Goal: Task Accomplishment & Management: Manage account settings

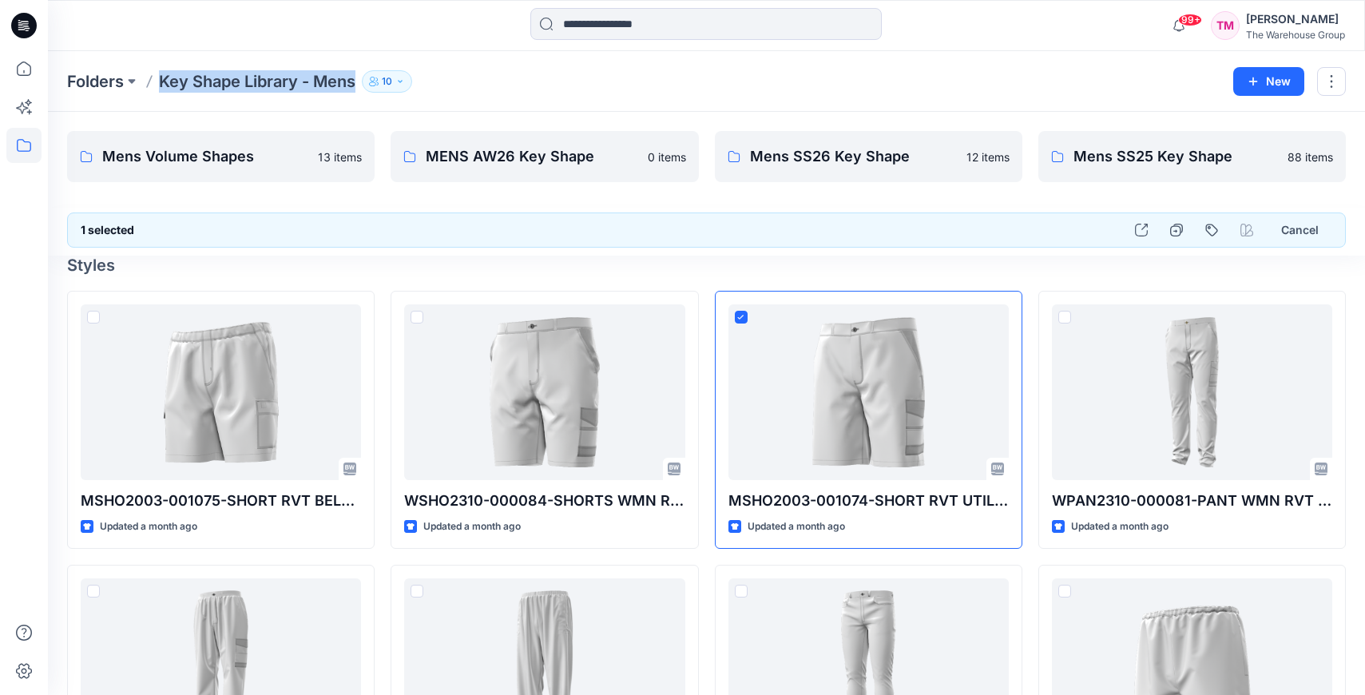
drag, startPoint x: 158, startPoint y: 77, endPoint x: 359, endPoint y: 85, distance: 201.5
click at [359, 85] on div "Folders Key Shape Library - Mens 10" at bounding box center [644, 81] width 1154 height 22
click at [544, 75] on div "Folders Key Shape Library - Mens 10" at bounding box center [644, 81] width 1154 height 22
click at [1264, 84] on button "New" at bounding box center [1268, 81] width 71 height 29
click at [1201, 150] on p "New Folder" at bounding box center [1222, 152] width 59 height 17
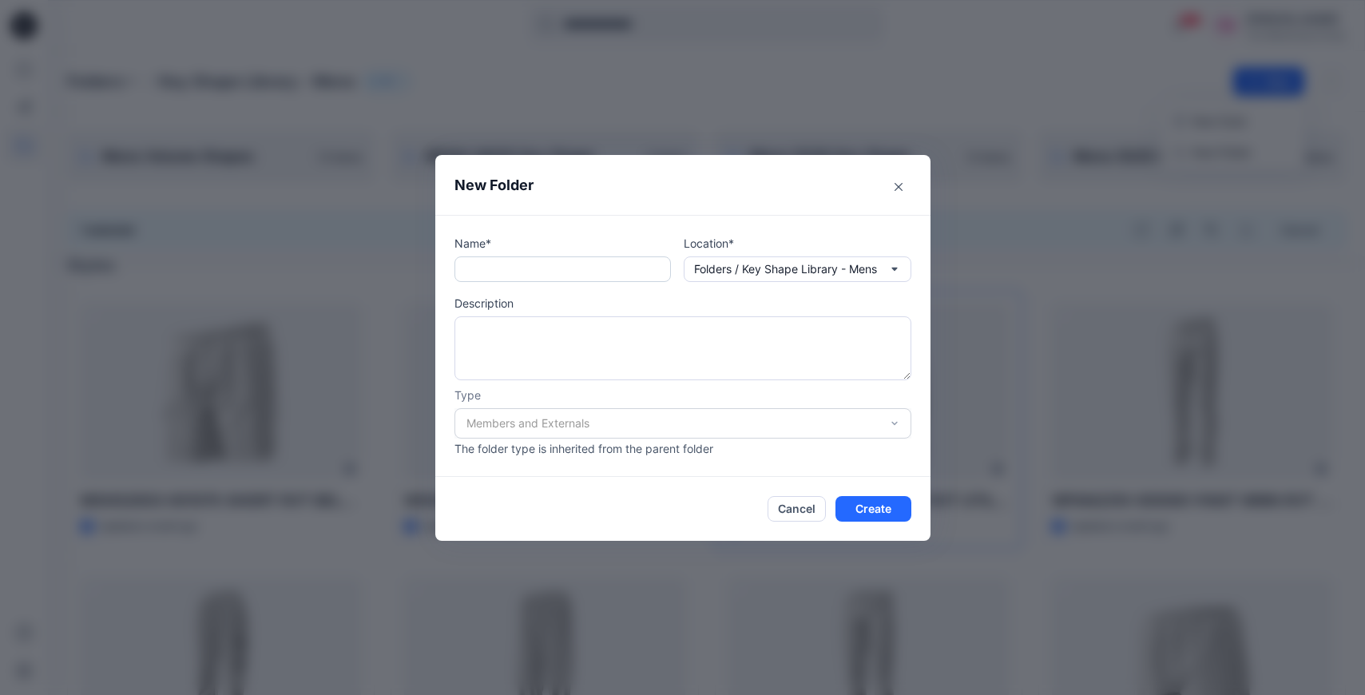
click at [481, 275] on input "text" at bounding box center [563, 269] width 216 height 26
type input "*********"
click at [875, 513] on button "Create" at bounding box center [874, 509] width 76 height 26
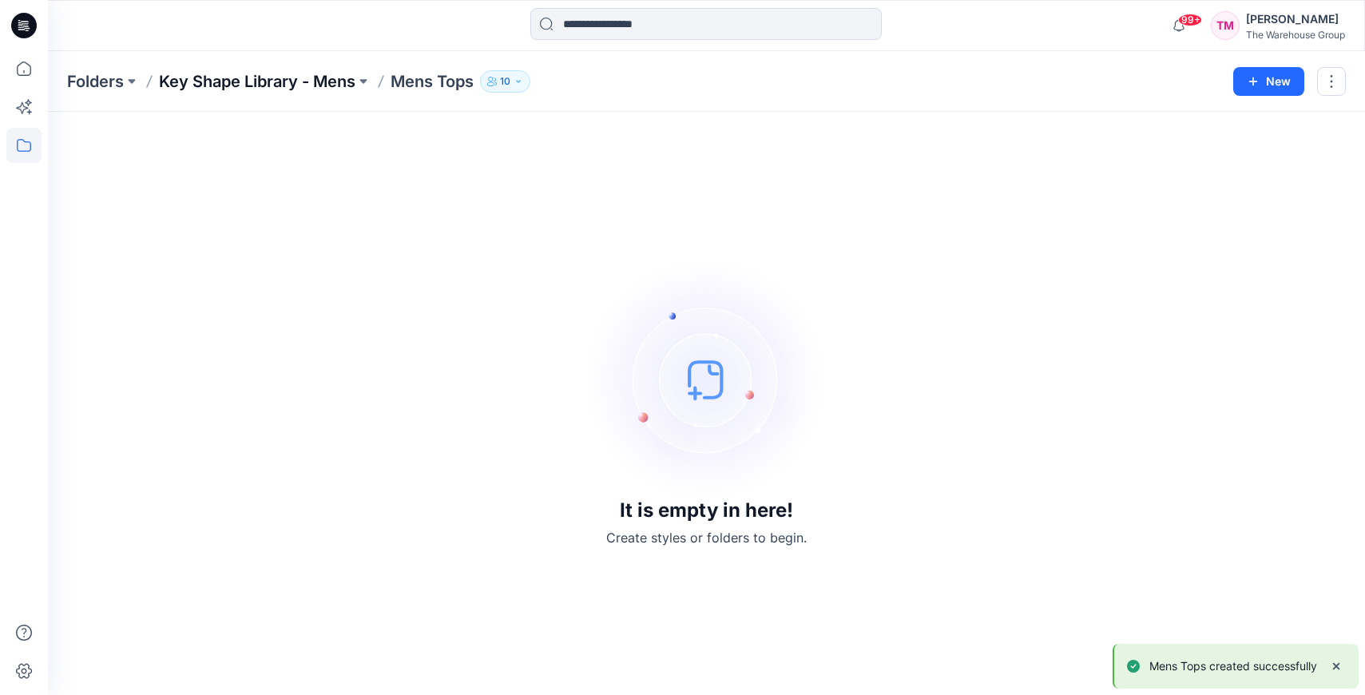
click at [248, 87] on p "Key Shape Library - Mens" at bounding box center [257, 81] width 196 height 22
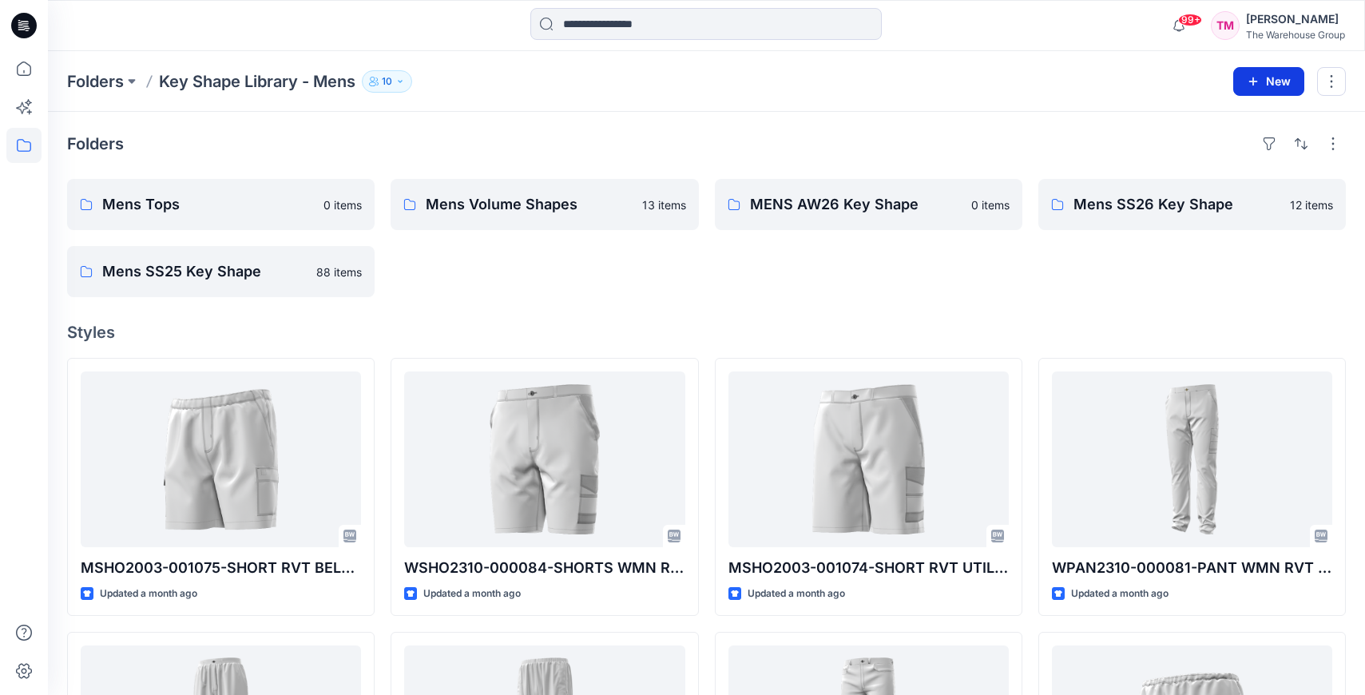
click at [1289, 82] on button "New" at bounding box center [1268, 81] width 71 height 29
click at [1211, 145] on p "New Folder" at bounding box center [1222, 152] width 59 height 17
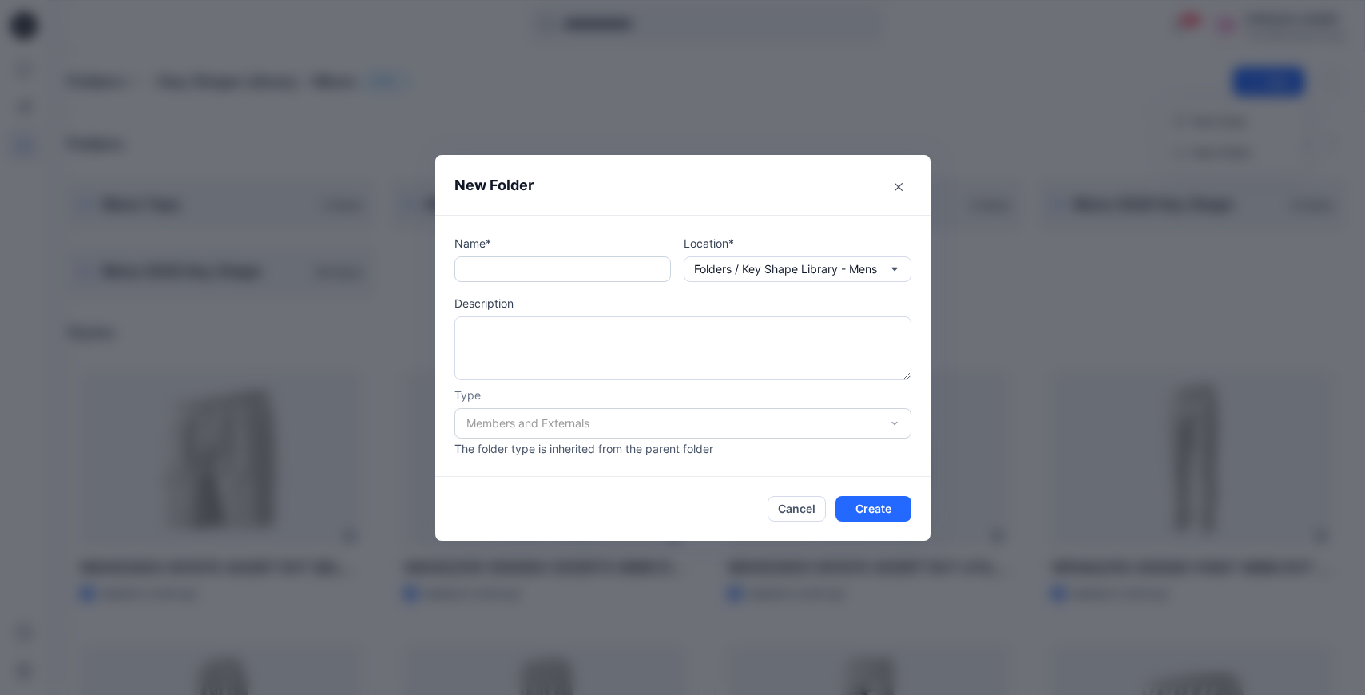
click at [499, 268] on input "text" at bounding box center [563, 269] width 216 height 26
type input "*"
type input "**********"
click at [890, 507] on button "Create" at bounding box center [874, 509] width 76 height 26
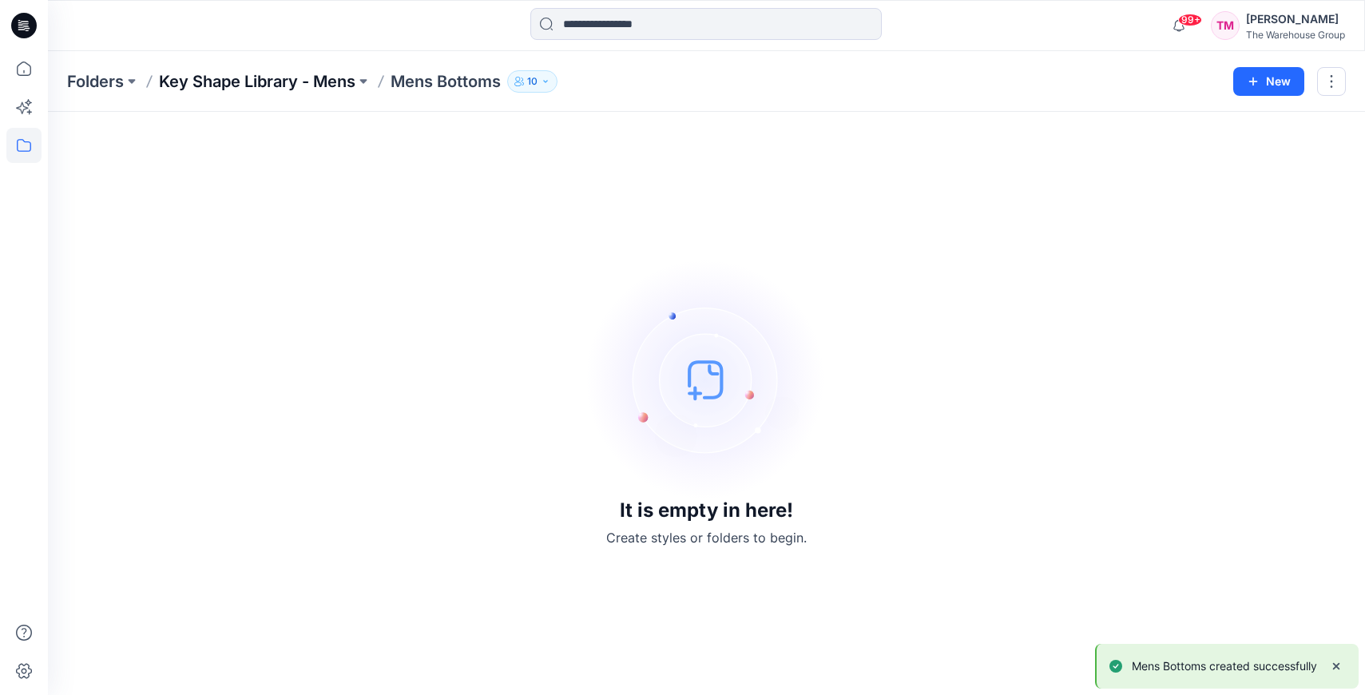
click at [291, 92] on p "Key Shape Library - Mens" at bounding box center [257, 81] width 196 height 22
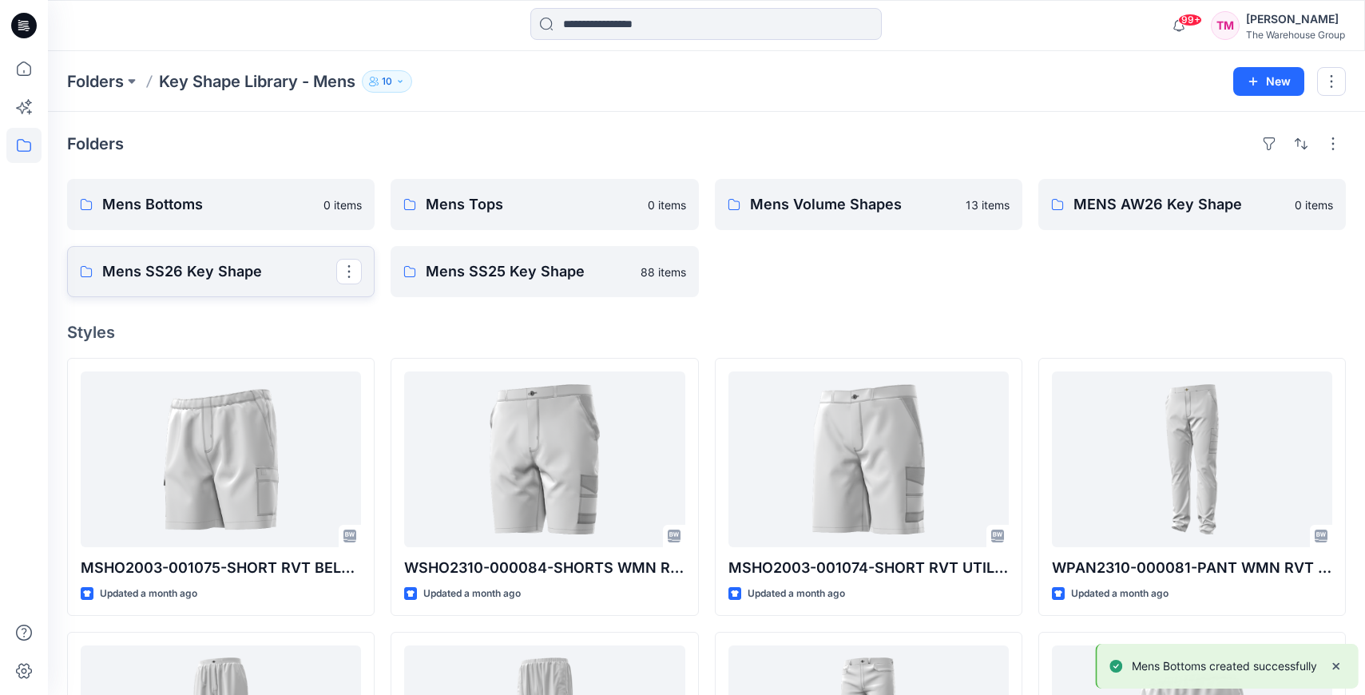
click at [246, 271] on p "Mens SS26 Key Shape" at bounding box center [219, 271] width 234 height 22
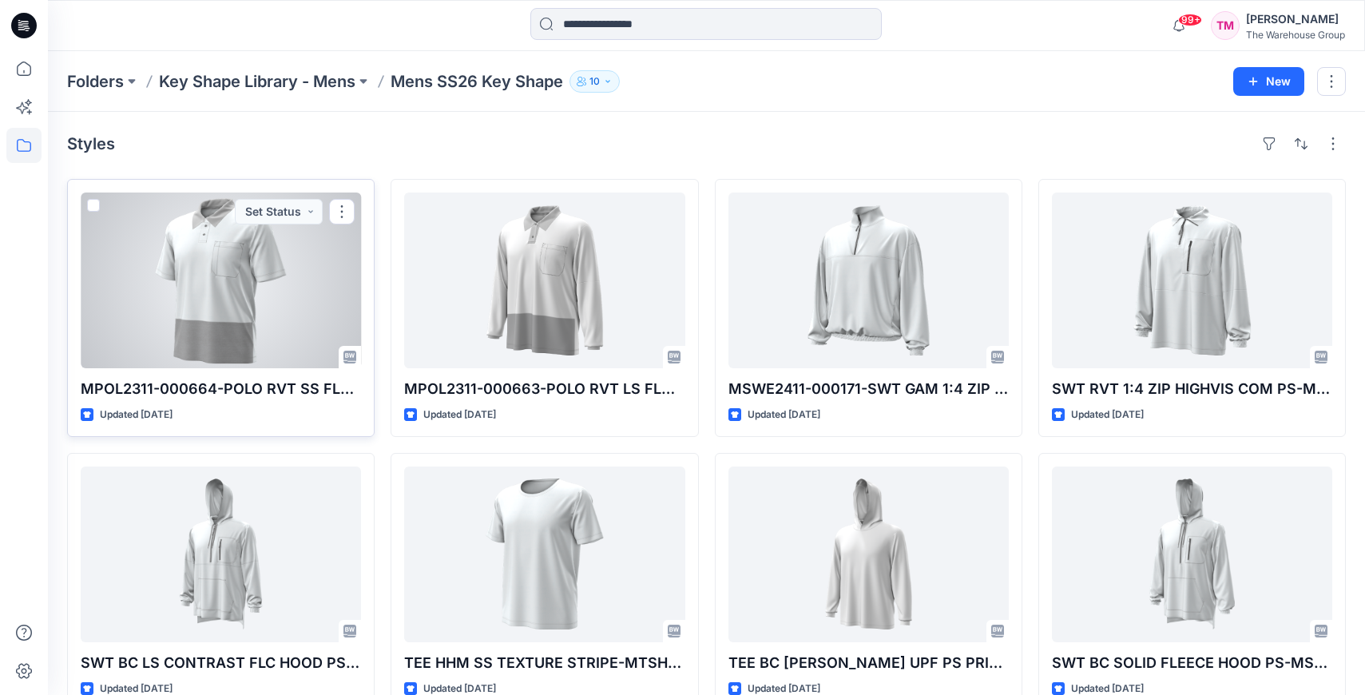
click at [93, 204] on span at bounding box center [93, 205] width 13 height 13
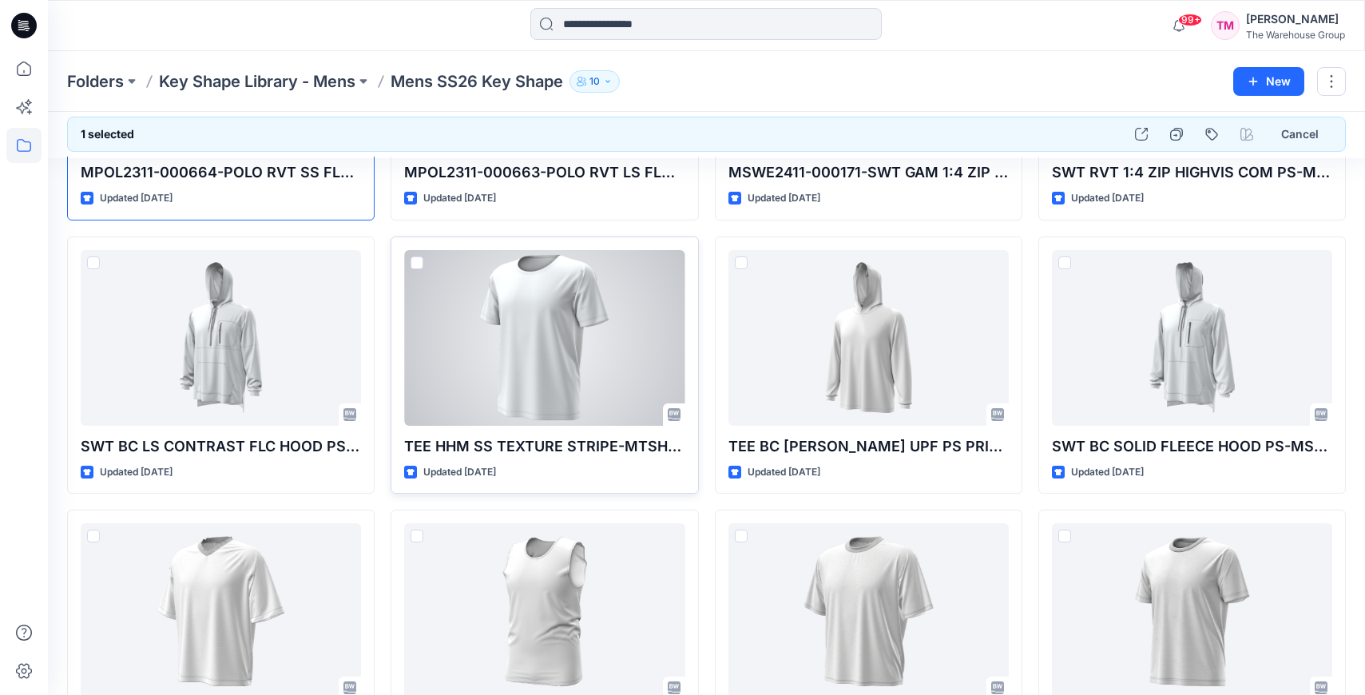
scroll to position [308, 0]
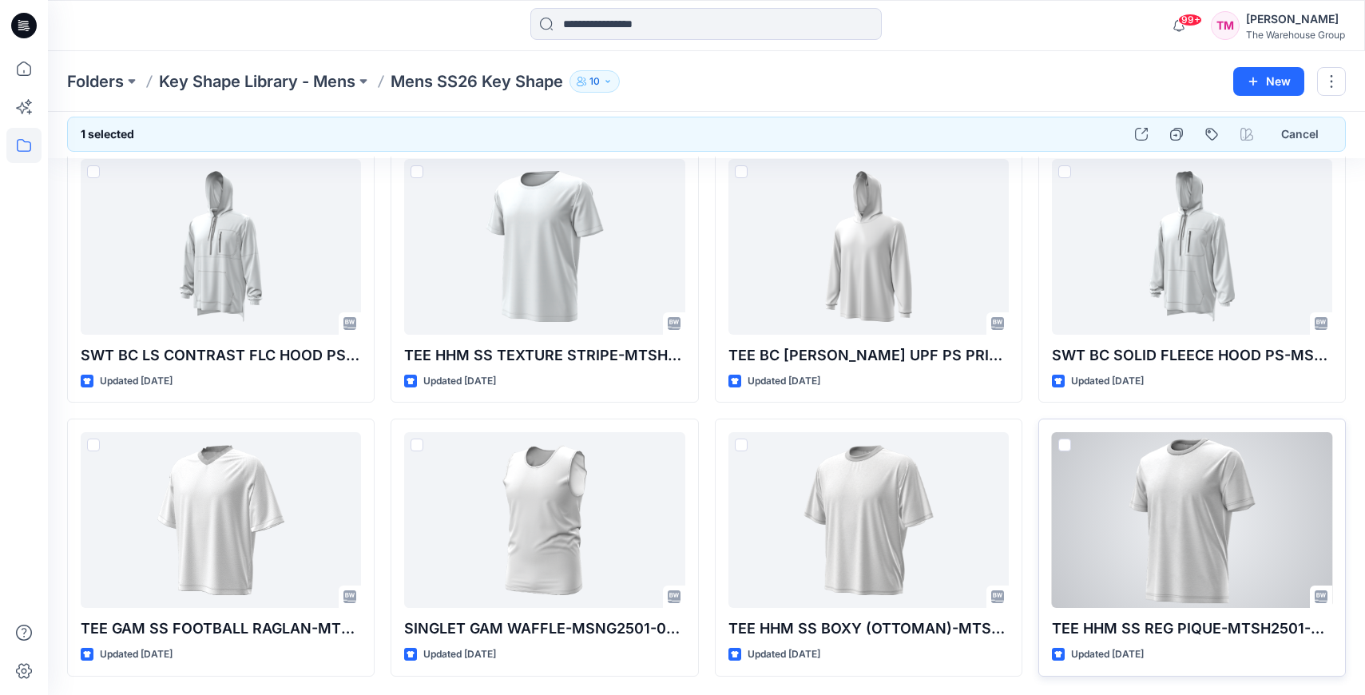
click at [1062, 443] on span at bounding box center [1064, 445] width 13 height 13
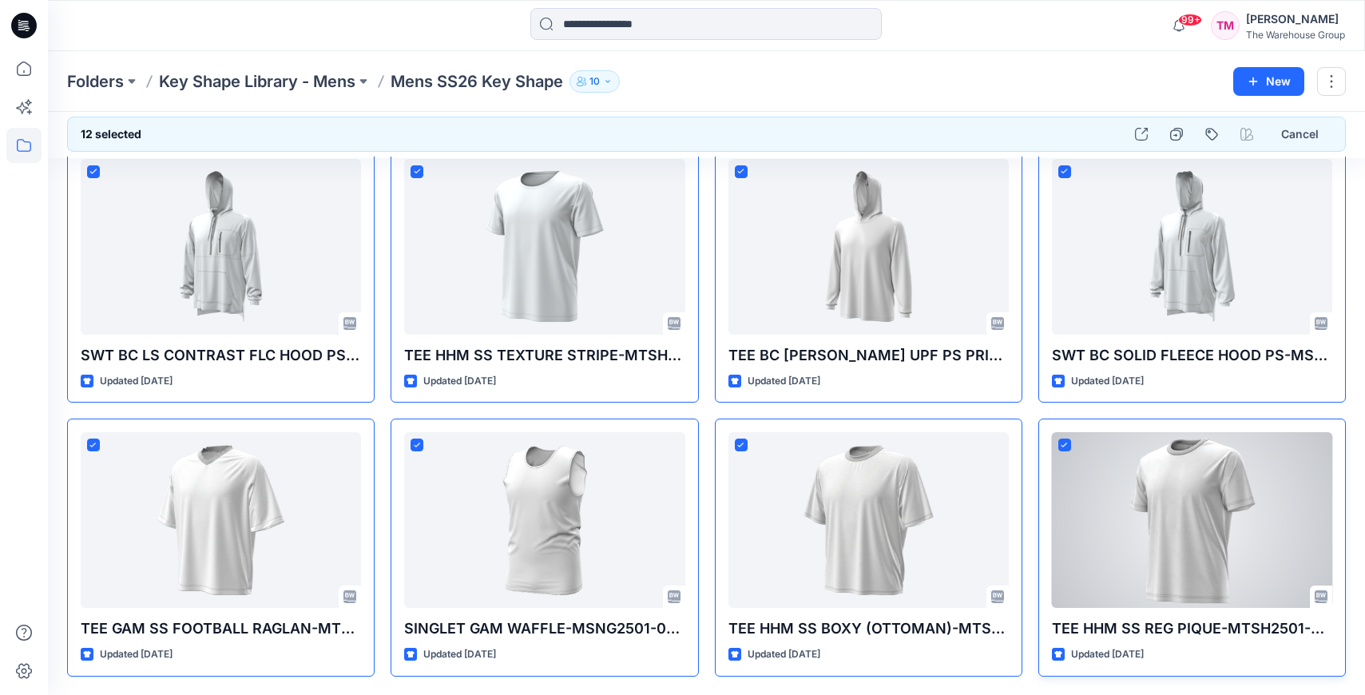
scroll to position [0, 0]
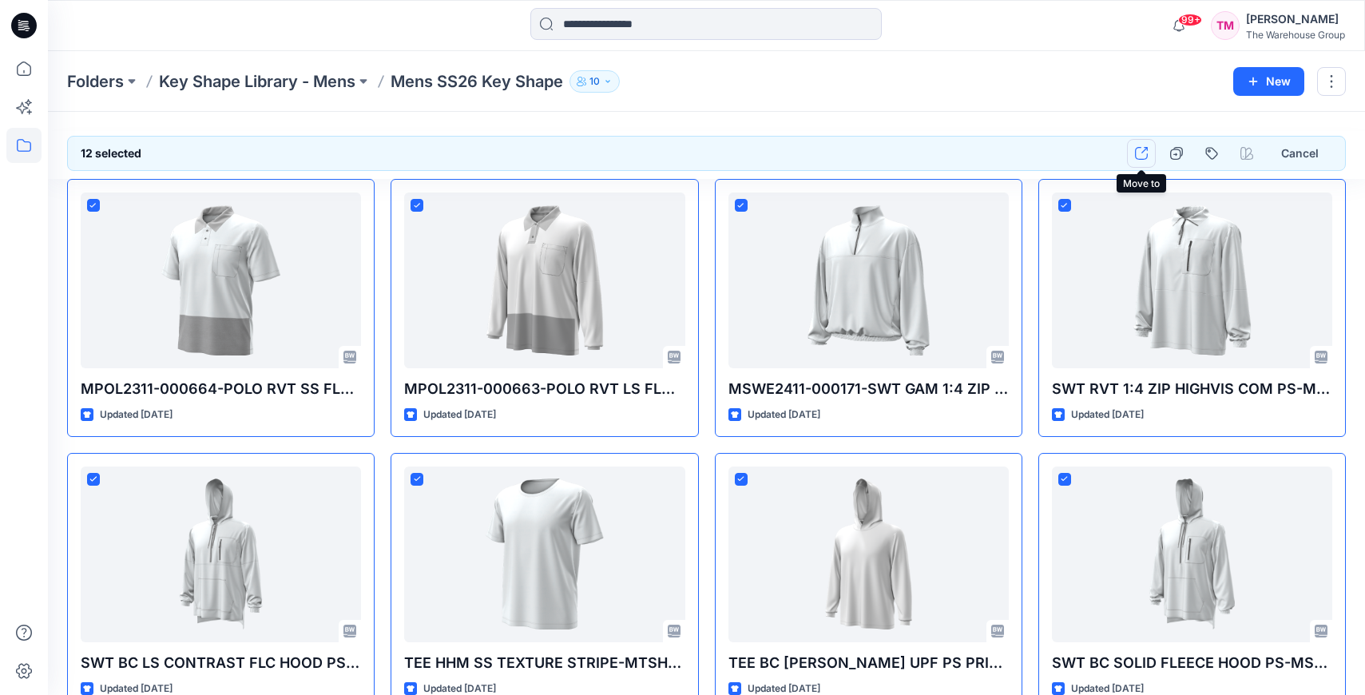
click at [1134, 157] on button "button" at bounding box center [1141, 153] width 29 height 29
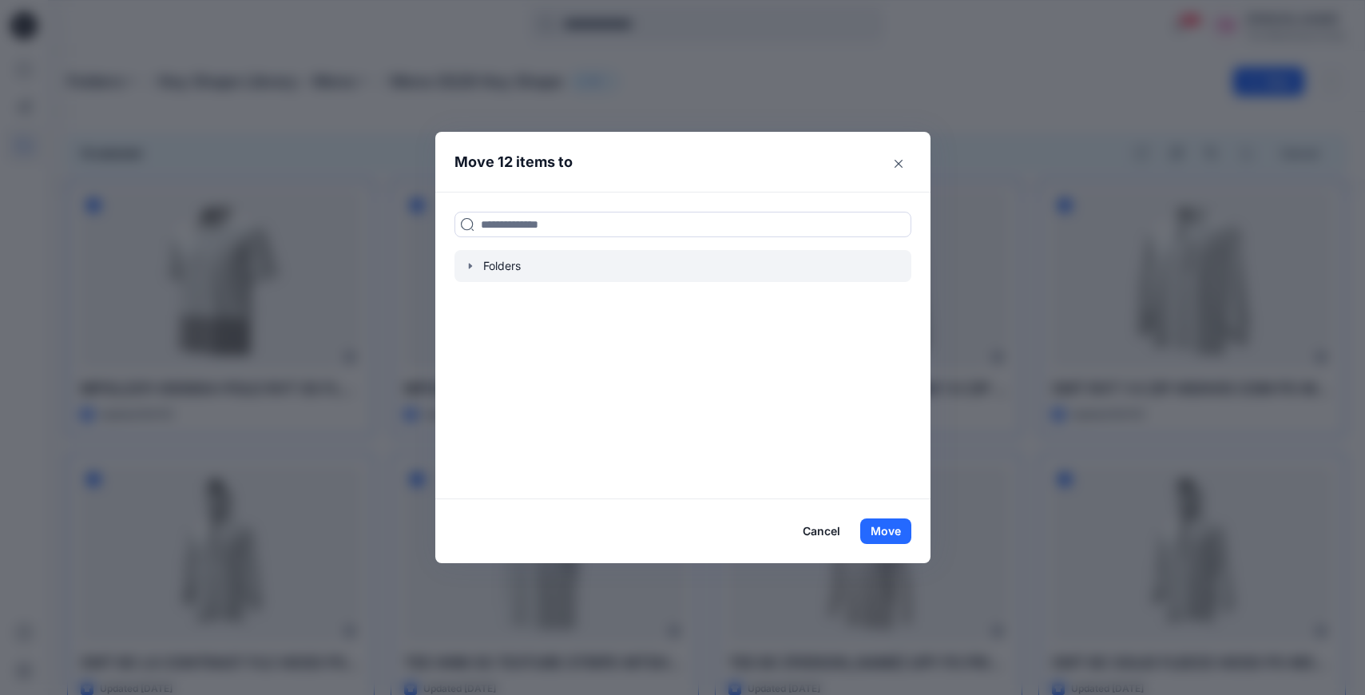
click at [468, 262] on icon "button" at bounding box center [470, 266] width 13 height 13
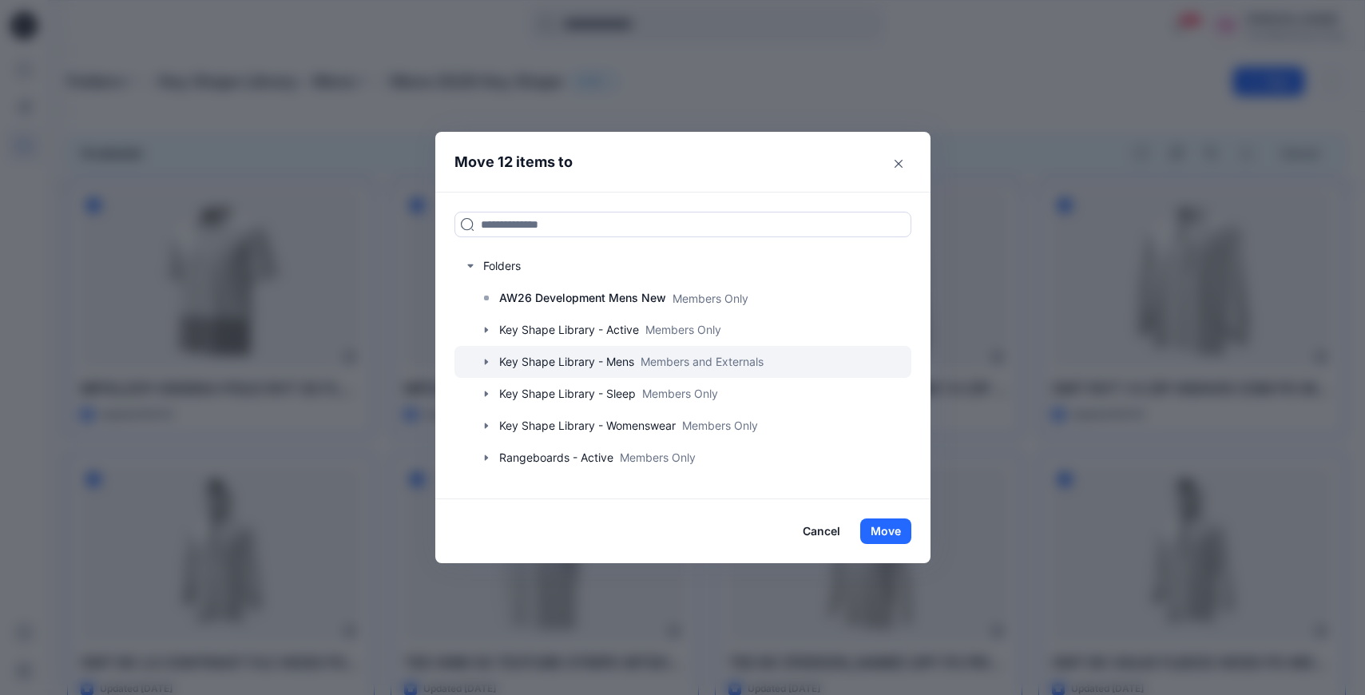
click at [540, 362] on div at bounding box center [683, 362] width 457 height 32
click at [886, 527] on button "Move" at bounding box center [885, 531] width 51 height 26
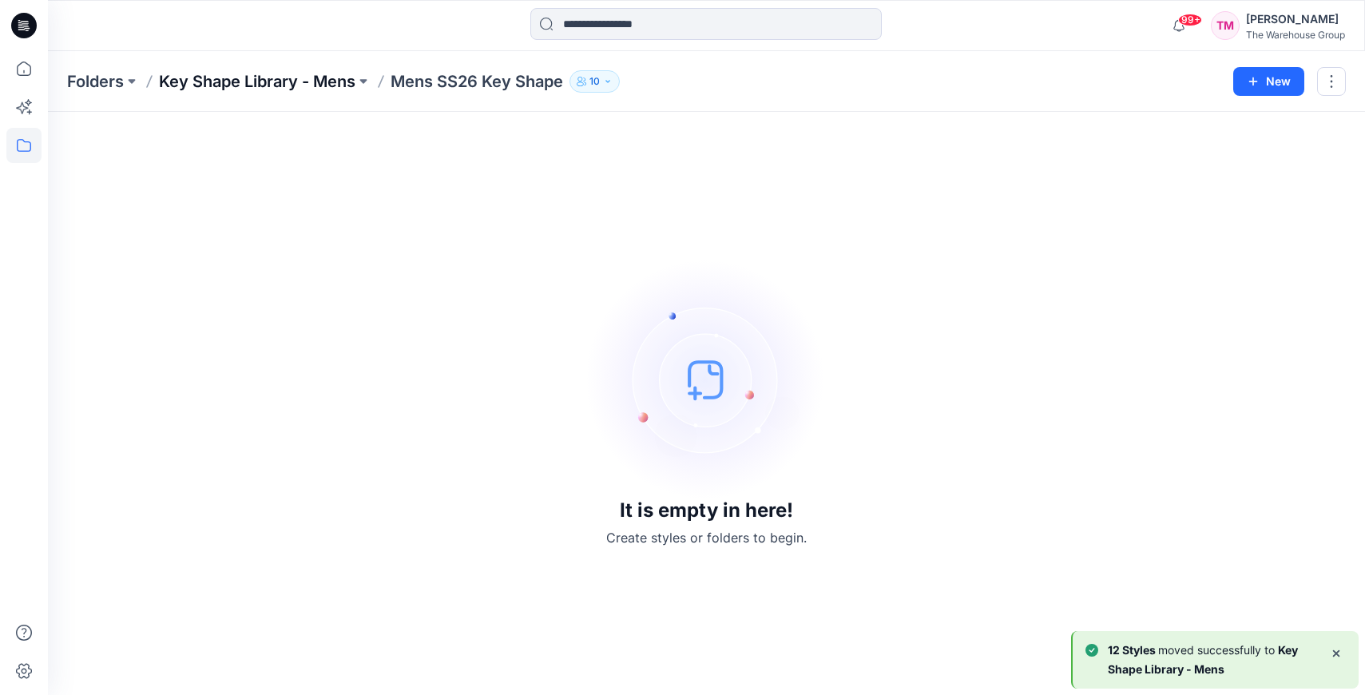
click at [322, 87] on p "Key Shape Library - Mens" at bounding box center [257, 81] width 196 height 22
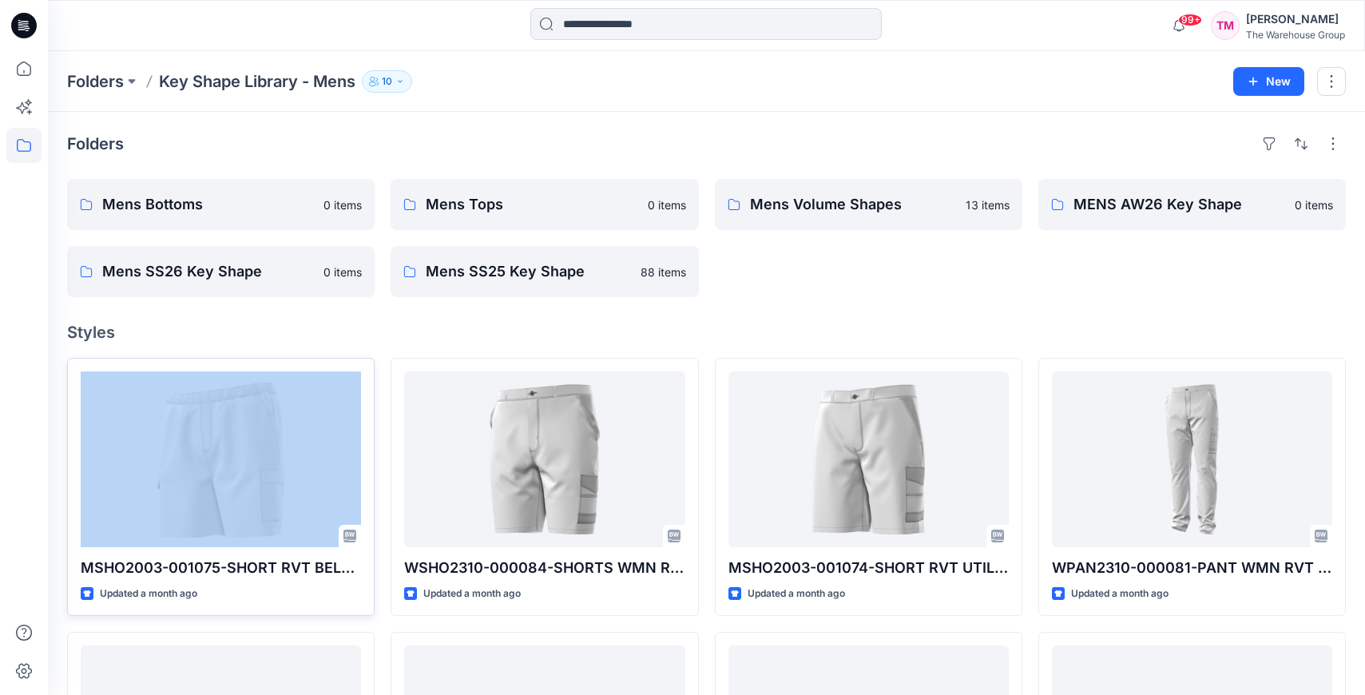
drag, startPoint x: 132, startPoint y: 342, endPoint x: 132, endPoint y: 373, distance: 31.2
click at [95, 387] on span at bounding box center [93, 384] width 13 height 13
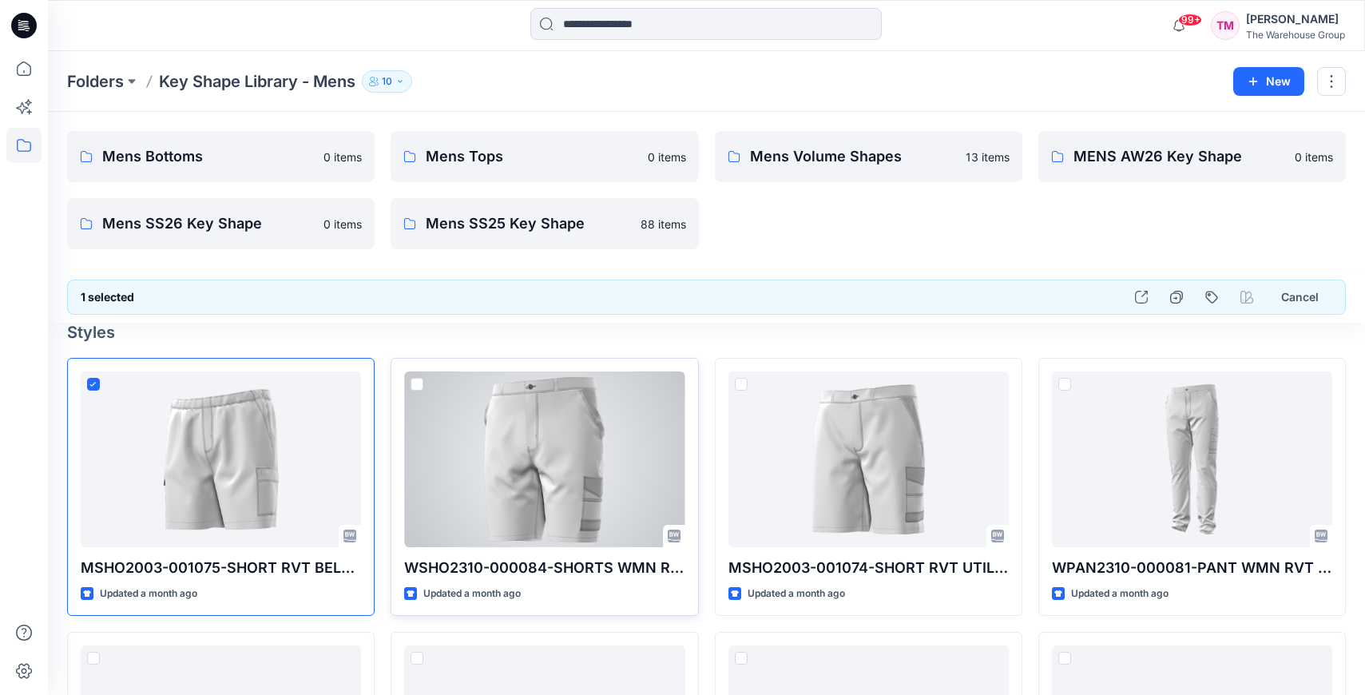
click at [417, 385] on span at bounding box center [417, 384] width 13 height 13
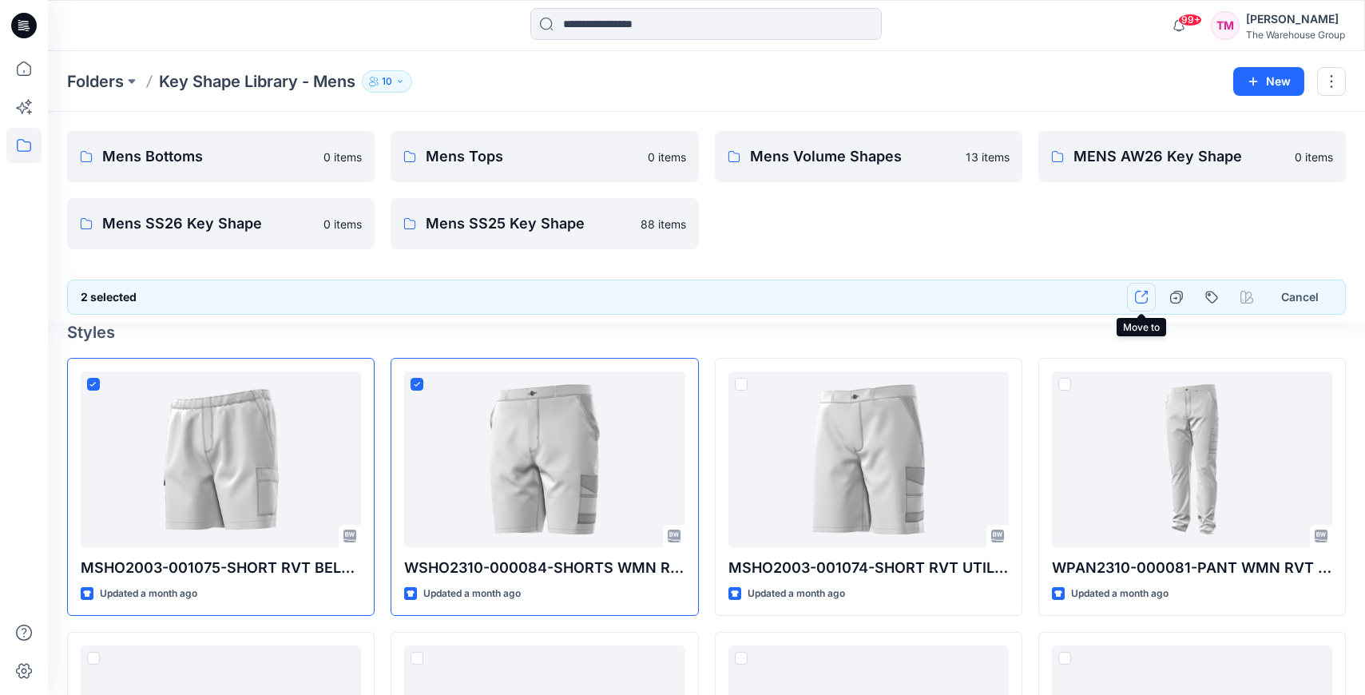
click at [1133, 299] on button "button" at bounding box center [1141, 297] width 29 height 29
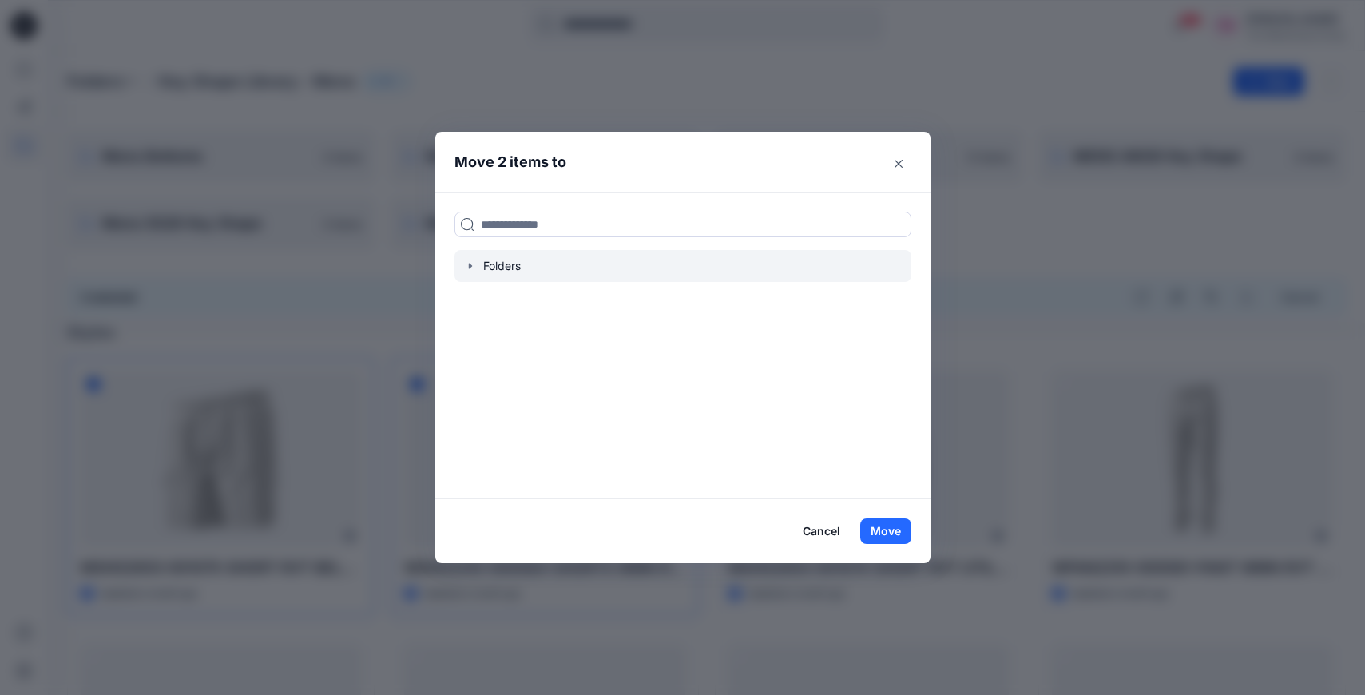
click at [504, 264] on div at bounding box center [683, 266] width 457 height 32
click at [471, 265] on icon "button" at bounding box center [469, 266] width 3 height 6
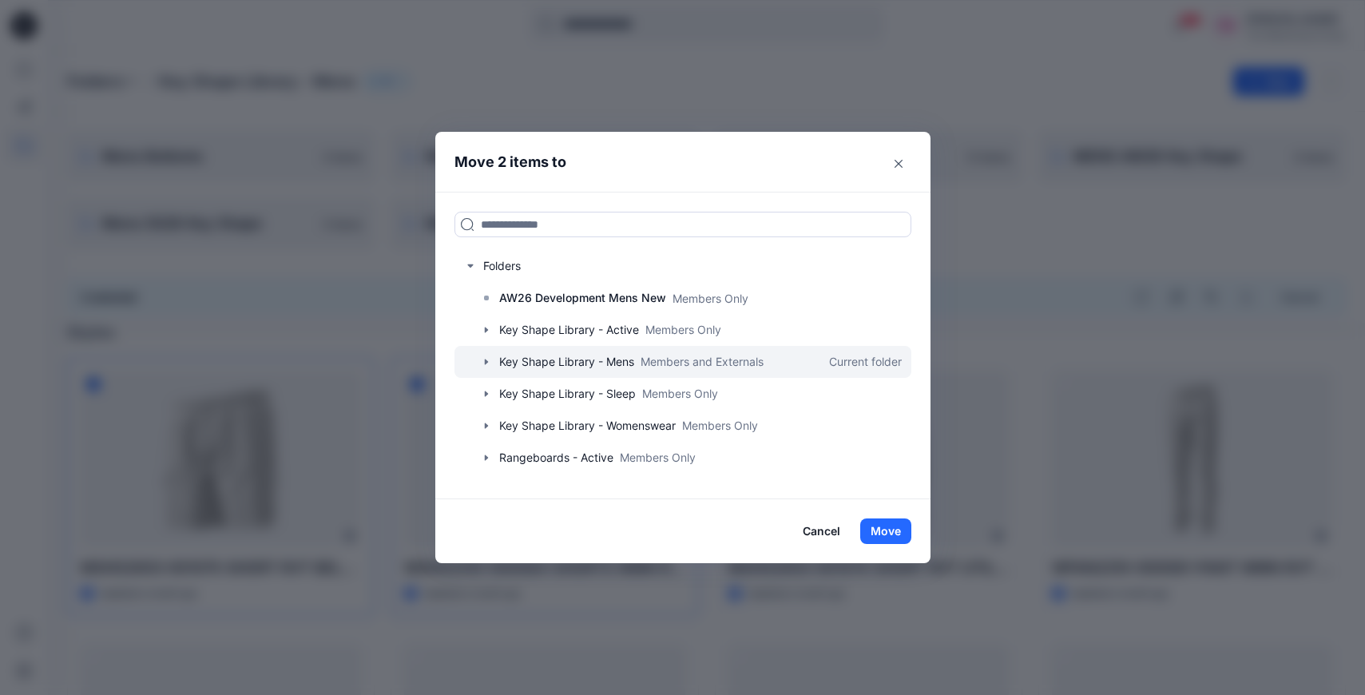
click at [604, 366] on div at bounding box center [683, 362] width 457 height 32
click at [486, 365] on icon "button" at bounding box center [486, 361] width 13 height 13
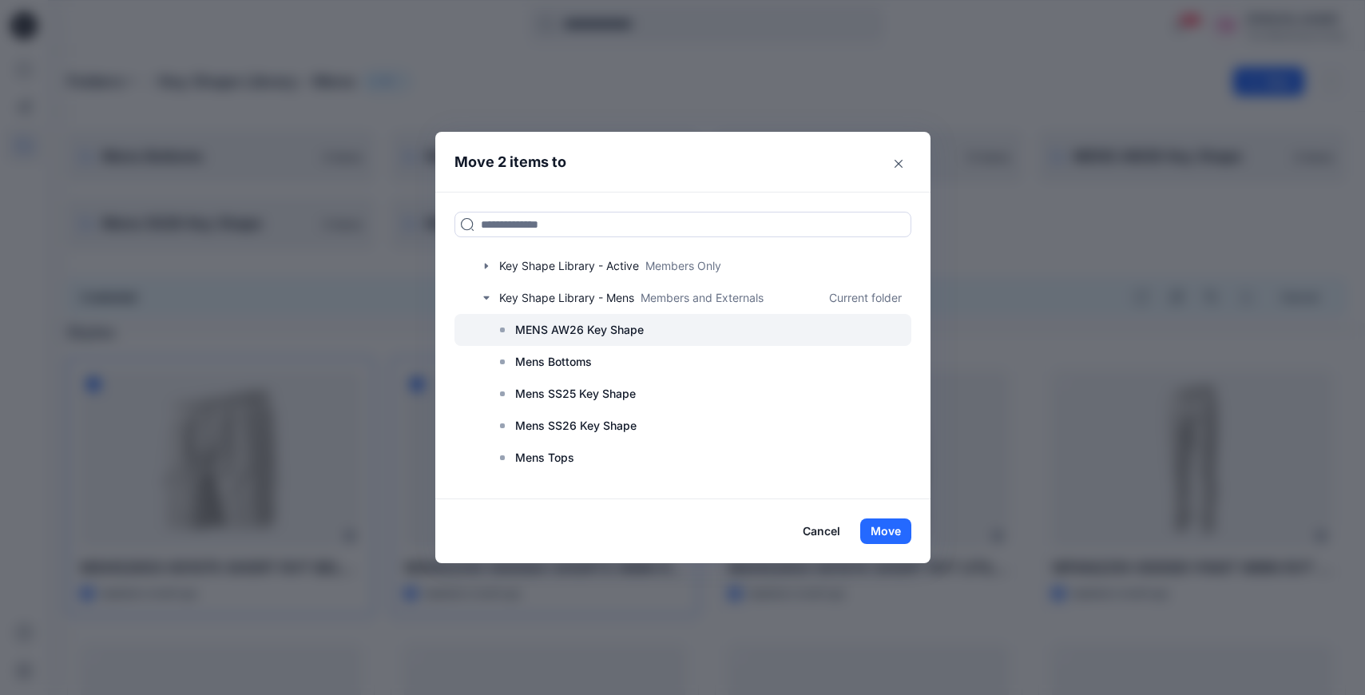
scroll to position [76, 0]
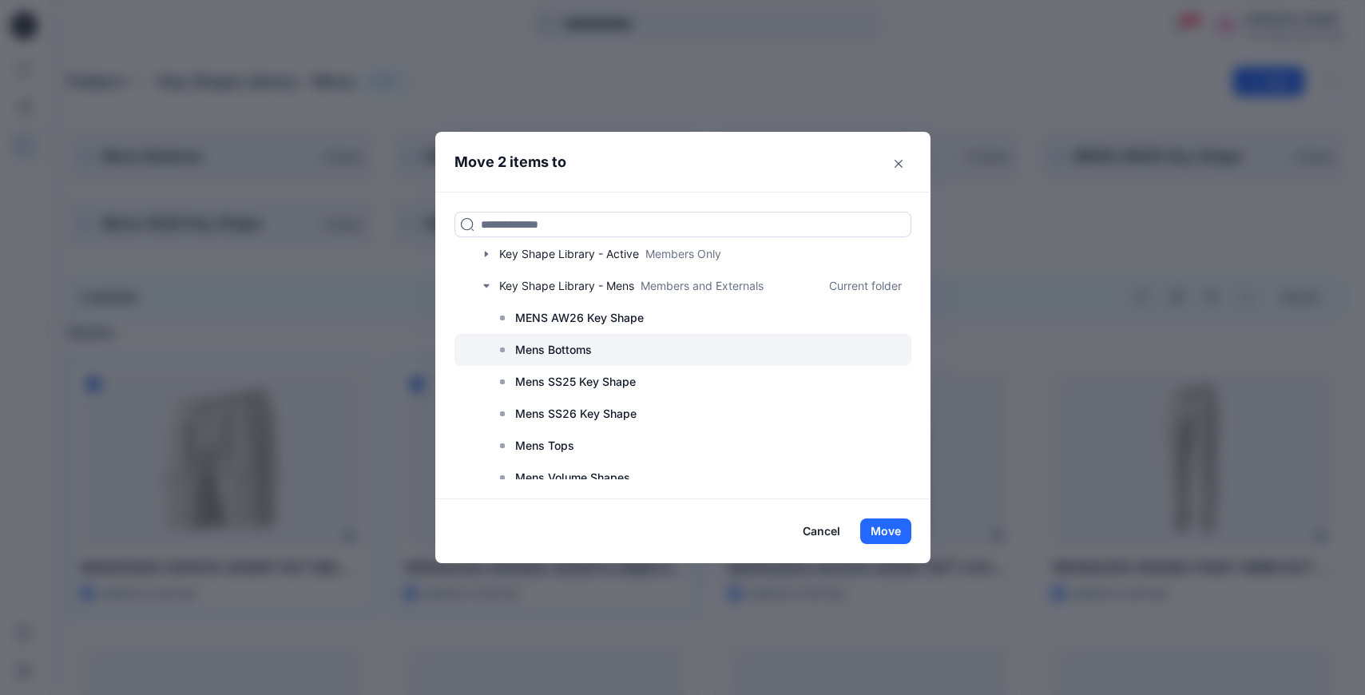
click at [537, 353] on p "Mens Bottoms" at bounding box center [553, 349] width 77 height 19
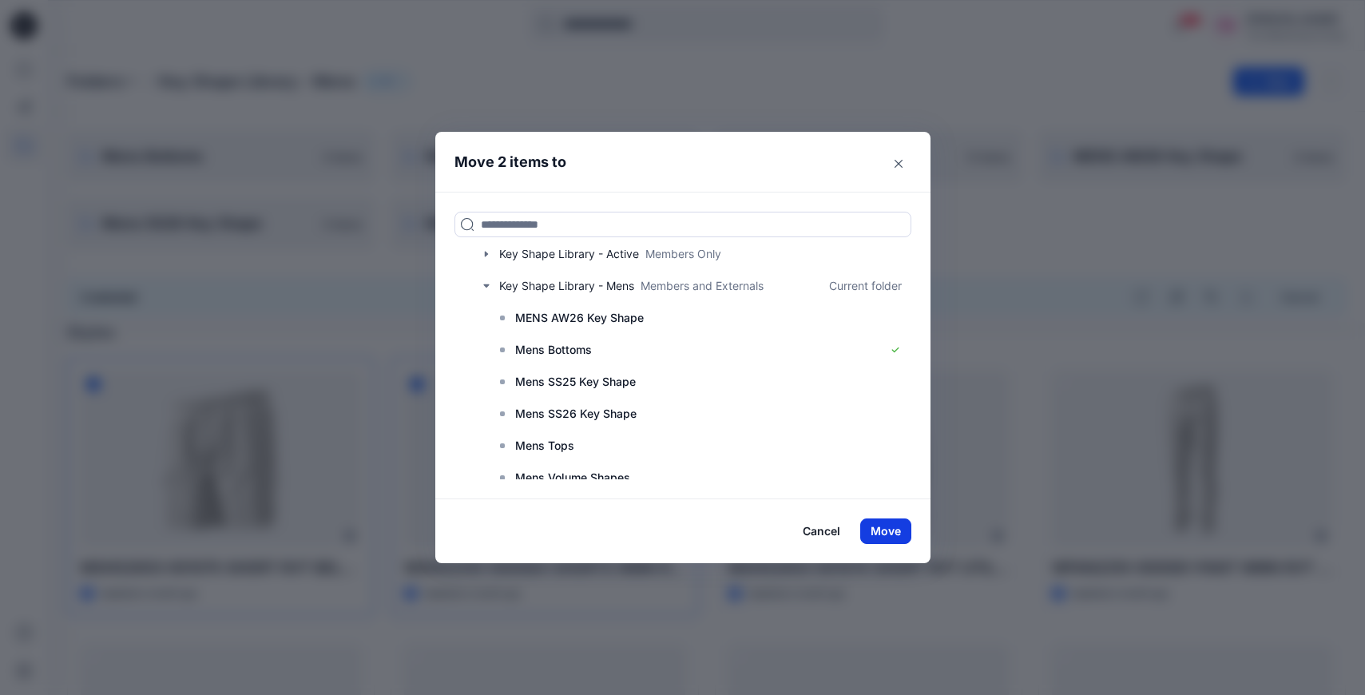
click at [884, 527] on button "Move" at bounding box center [885, 531] width 51 height 26
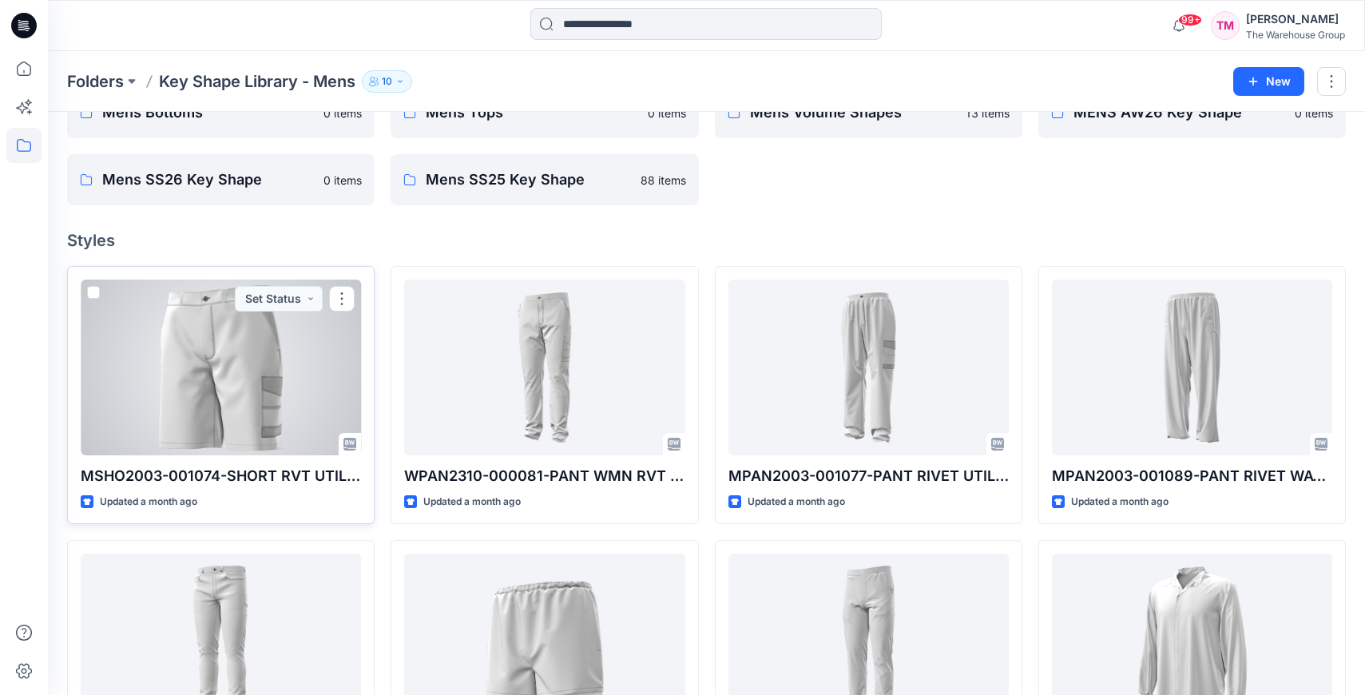
scroll to position [93, 0]
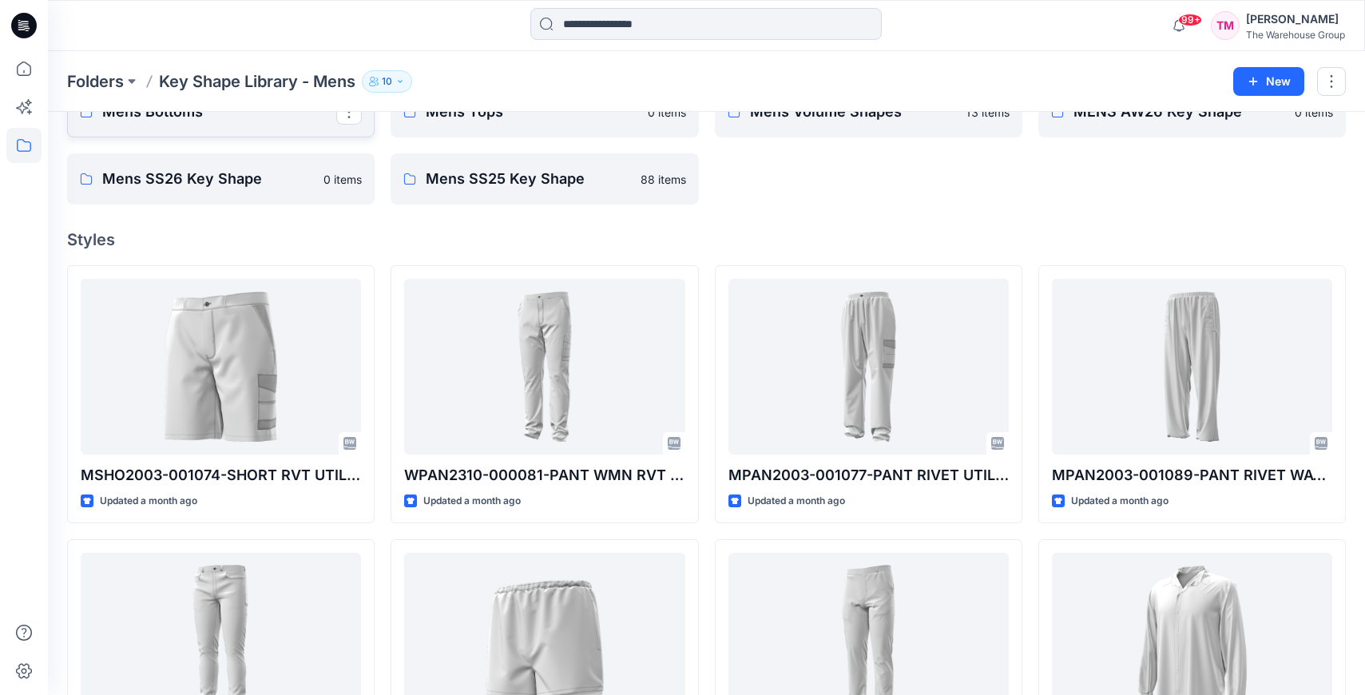
click at [283, 113] on p "Mens Bottoms" at bounding box center [219, 112] width 234 height 22
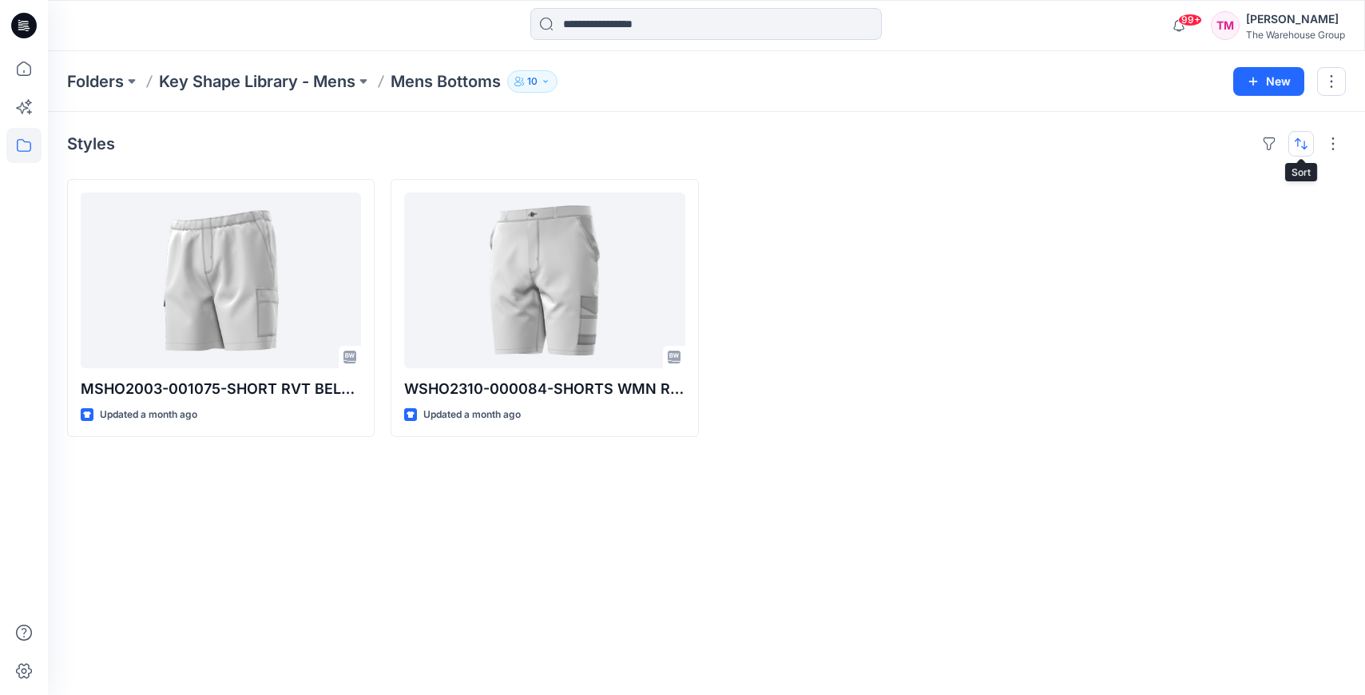
click at [1299, 143] on button "button" at bounding box center [1301, 144] width 26 height 26
click at [1221, 228] on button "A to Z" at bounding box center [1237, 220] width 145 height 36
click at [751, 458] on div "Styles Last update A to Z MSHO2003-001075-SHORT RVT BELLOW POCKET Updated a mon…" at bounding box center [706, 403] width 1317 height 583
